Goal: Task Accomplishment & Management: Manage account settings

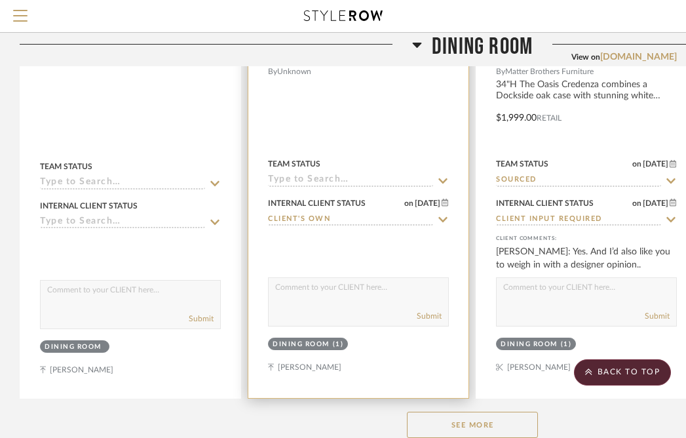
scroll to position [1477, 0]
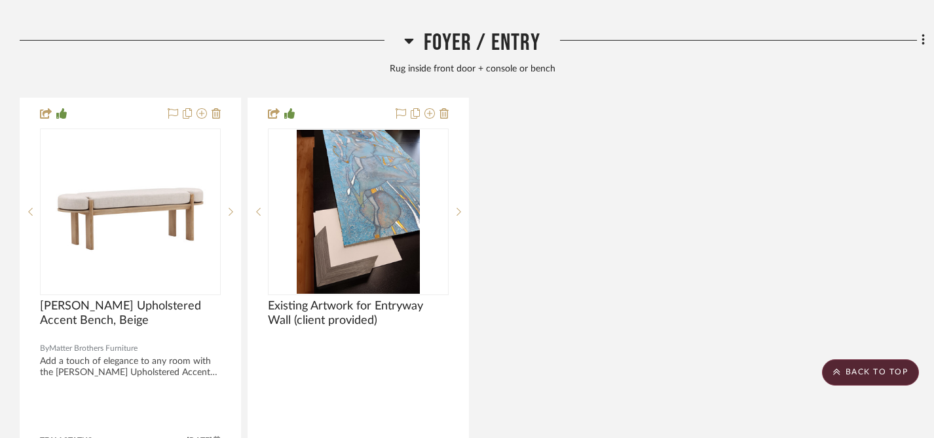
scroll to position [2086, 0]
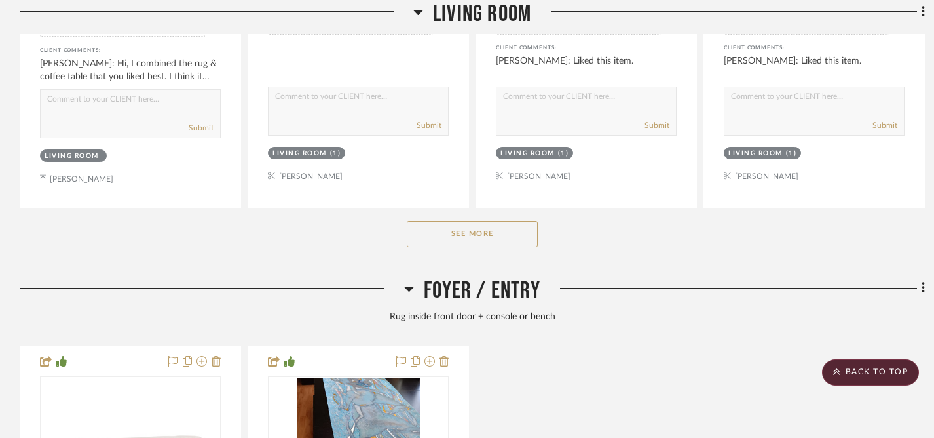
click at [495, 227] on button "See More" at bounding box center [472, 234] width 131 height 26
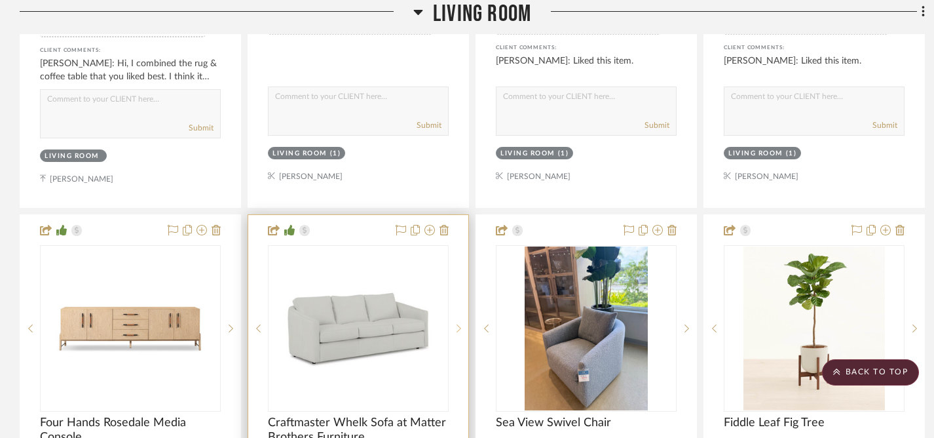
click at [457, 324] on icon at bounding box center [459, 328] width 5 height 9
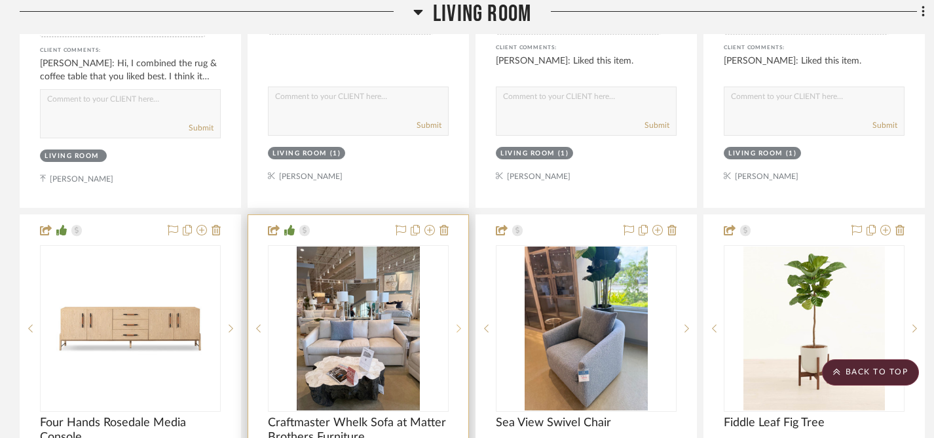
click at [458, 324] on icon at bounding box center [459, 328] width 5 height 8
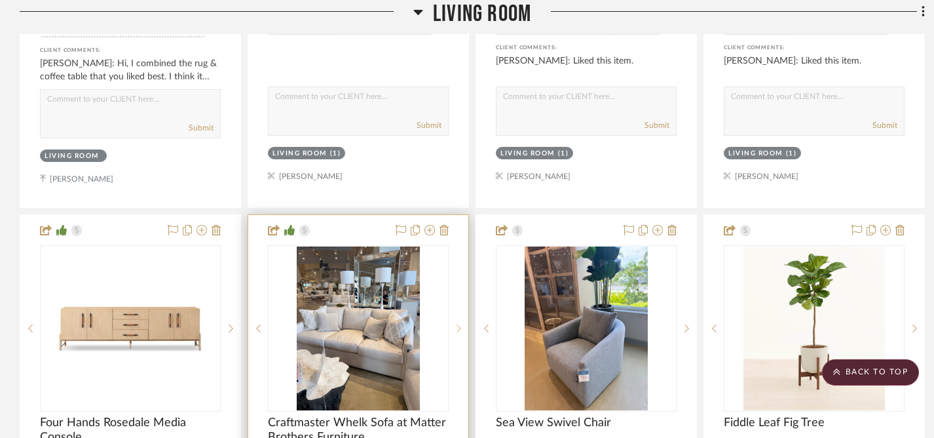
click at [458, 324] on icon at bounding box center [459, 328] width 5 height 8
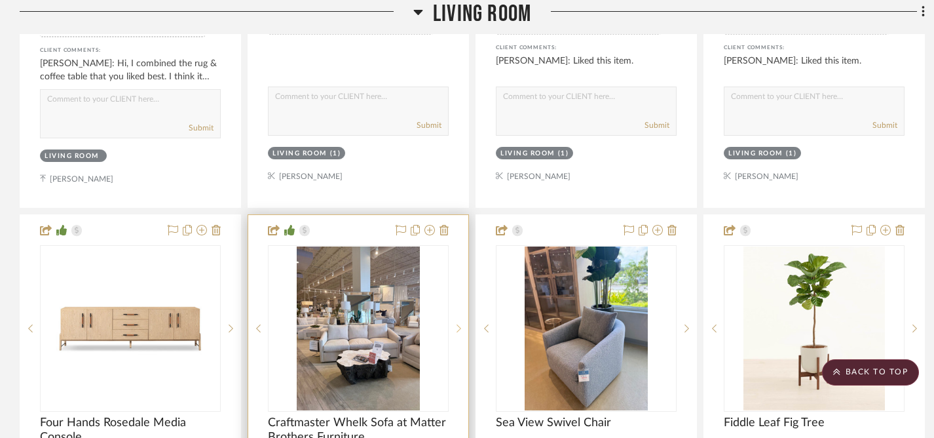
click at [458, 324] on icon at bounding box center [459, 328] width 5 height 8
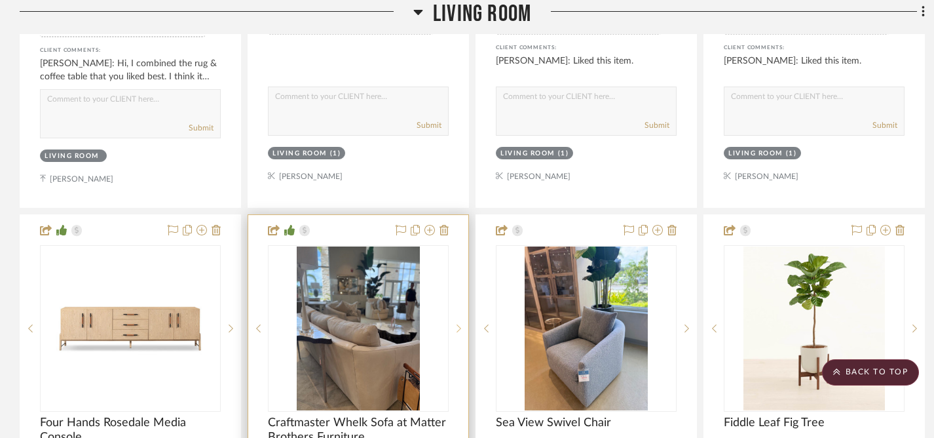
click at [458, 324] on icon at bounding box center [459, 328] width 5 height 8
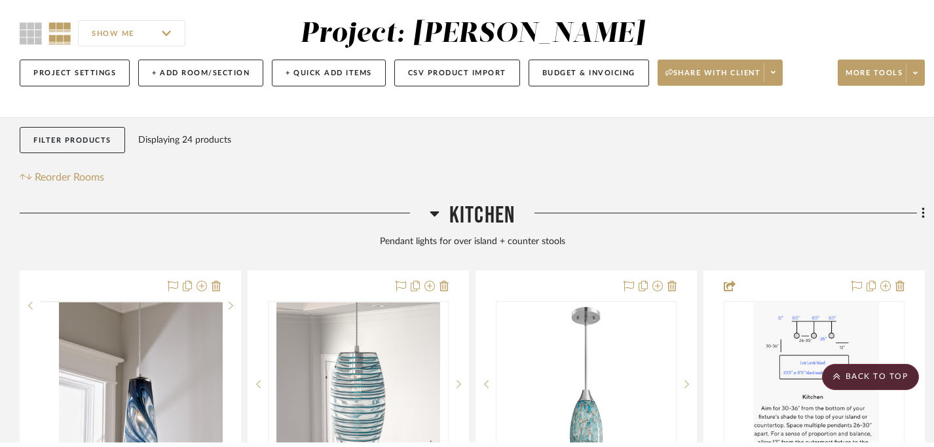
scroll to position [0, 0]
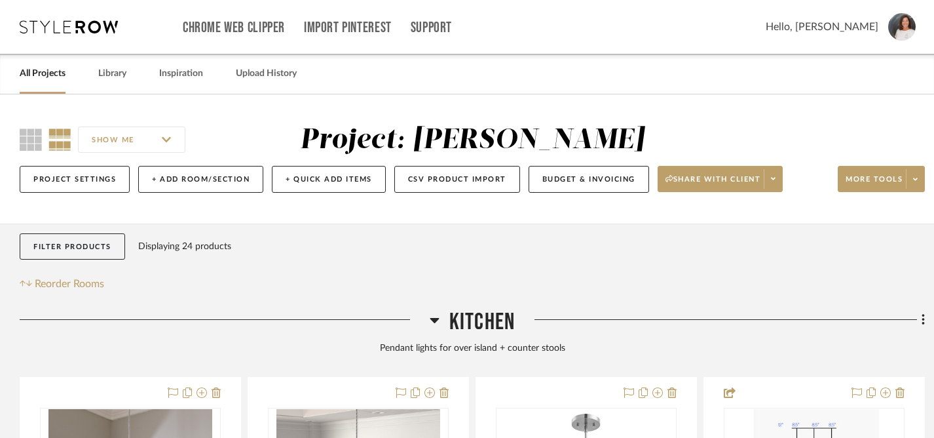
click at [48, 79] on link "All Projects" at bounding box center [43, 74] width 46 height 18
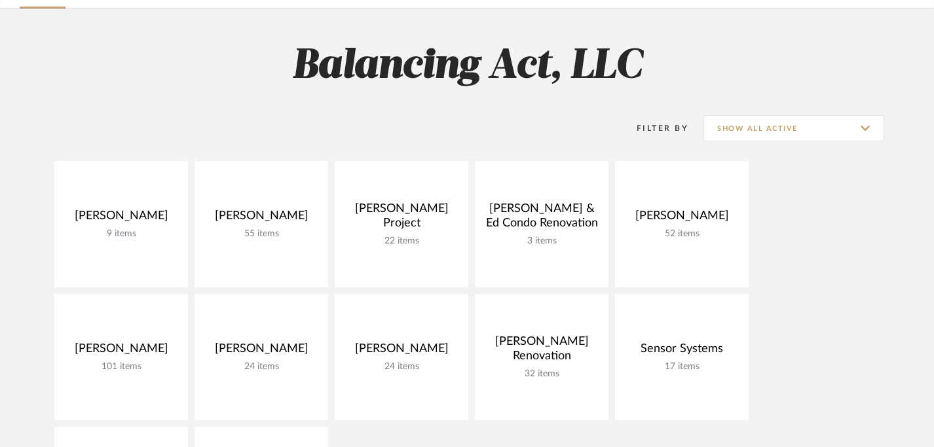
scroll to position [201, 0]
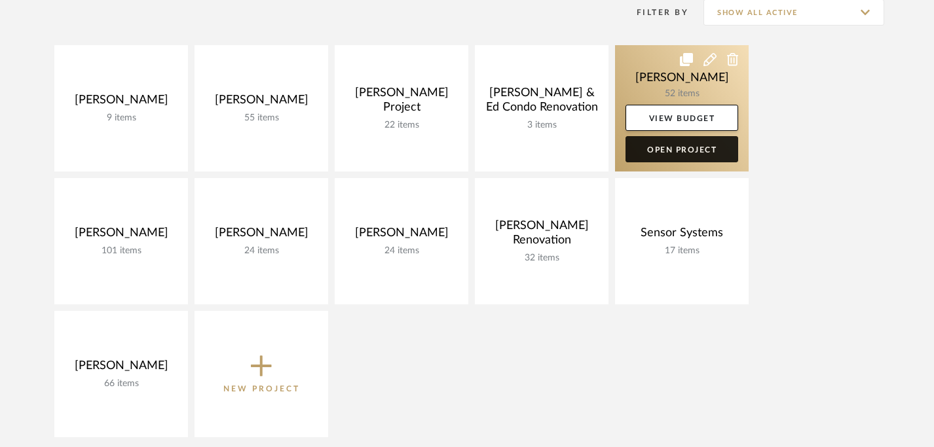
click at [692, 153] on link "Open Project" at bounding box center [682, 149] width 113 height 26
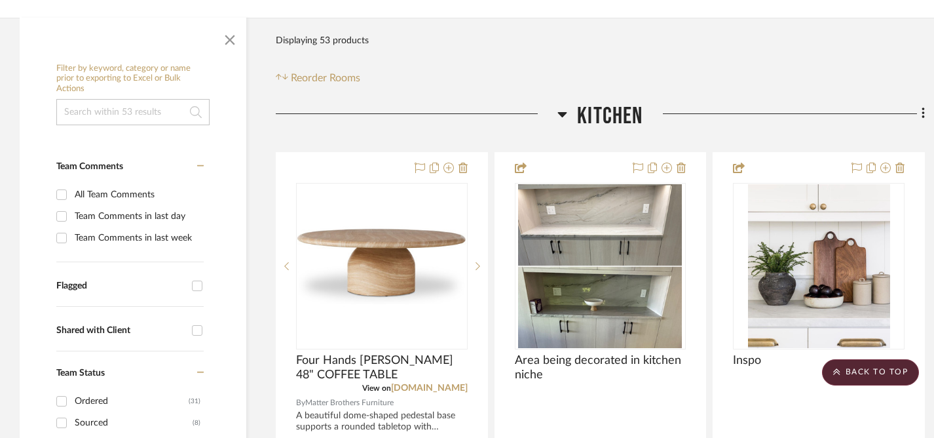
scroll to position [205, 0]
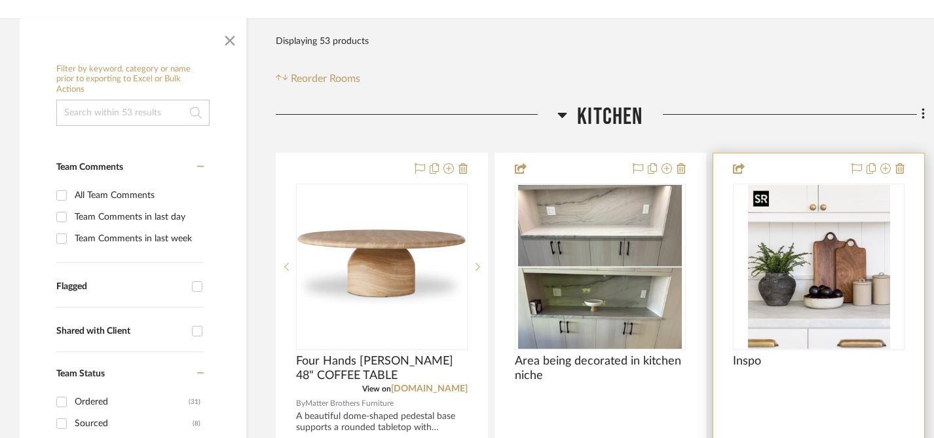
click at [694, 270] on img "0" at bounding box center [819, 267] width 142 height 164
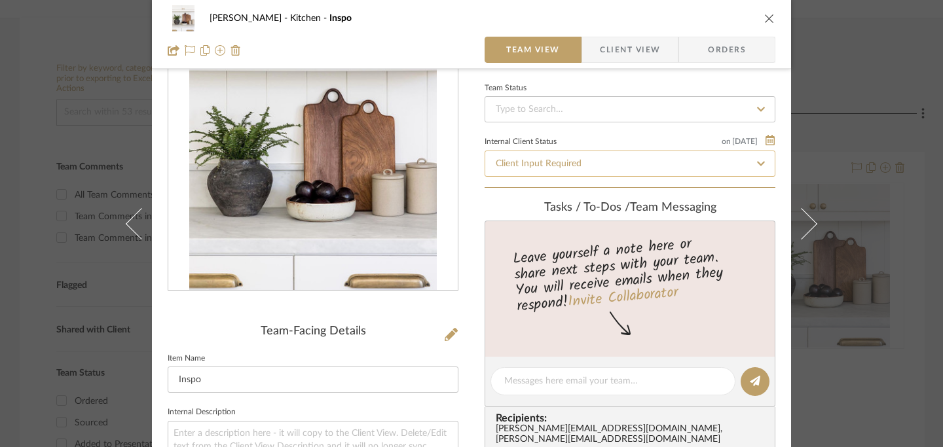
scroll to position [84, 0]
click at [694, 23] on icon "close" at bounding box center [769, 18] width 10 height 10
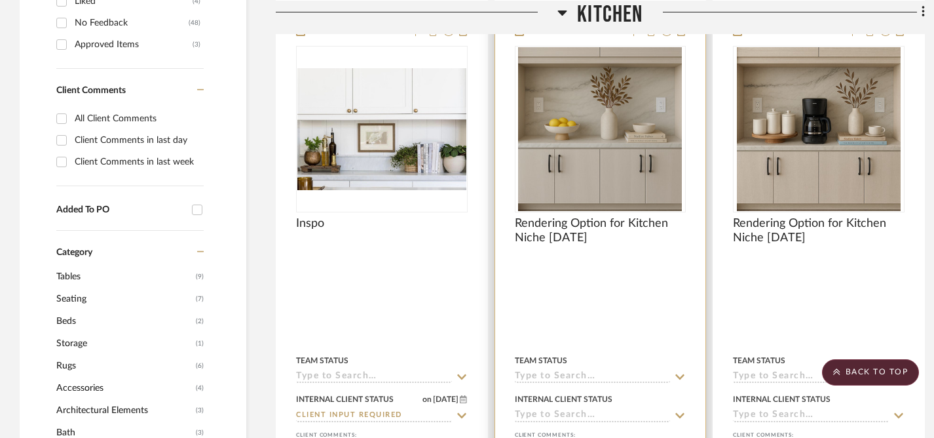
scroll to position [900, 0]
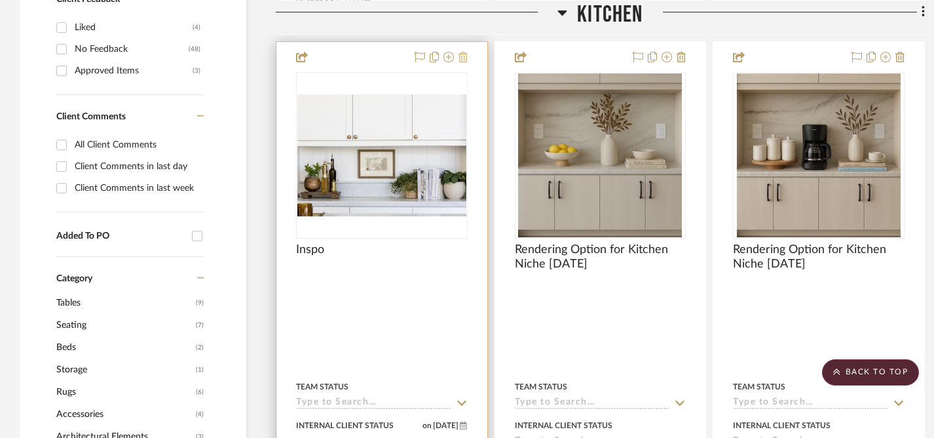
click at [464, 56] on icon at bounding box center [463, 57] width 9 height 10
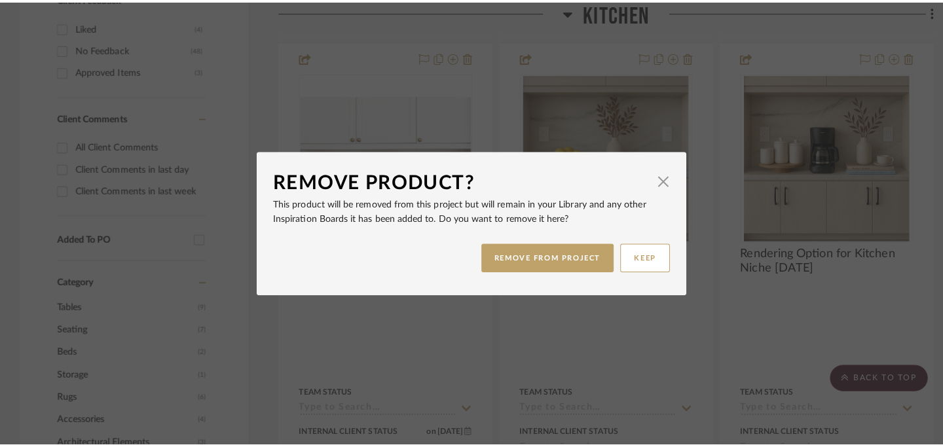
scroll to position [0, 0]
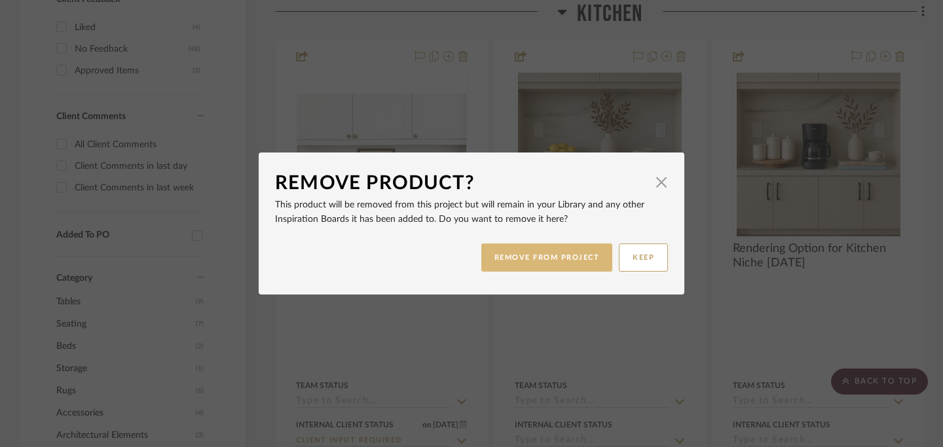
click at [555, 258] on button "REMOVE FROM PROJECT" at bounding box center [547, 258] width 132 height 28
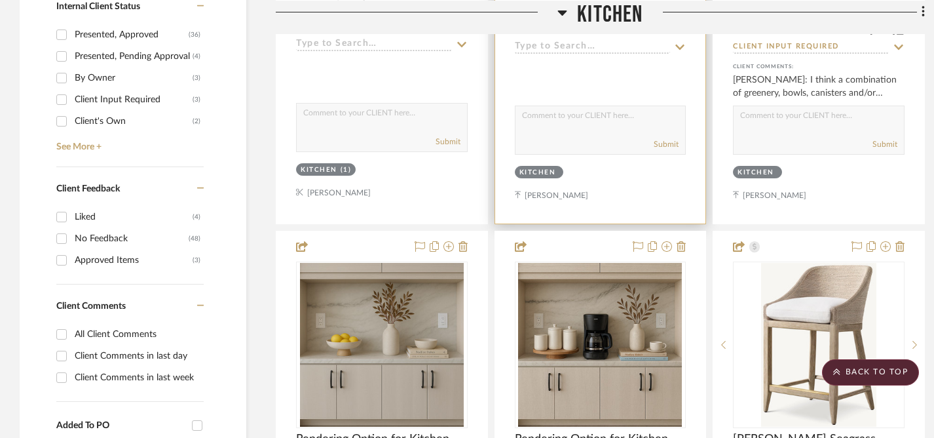
scroll to position [597, 0]
